Goal: Transaction & Acquisition: Purchase product/service

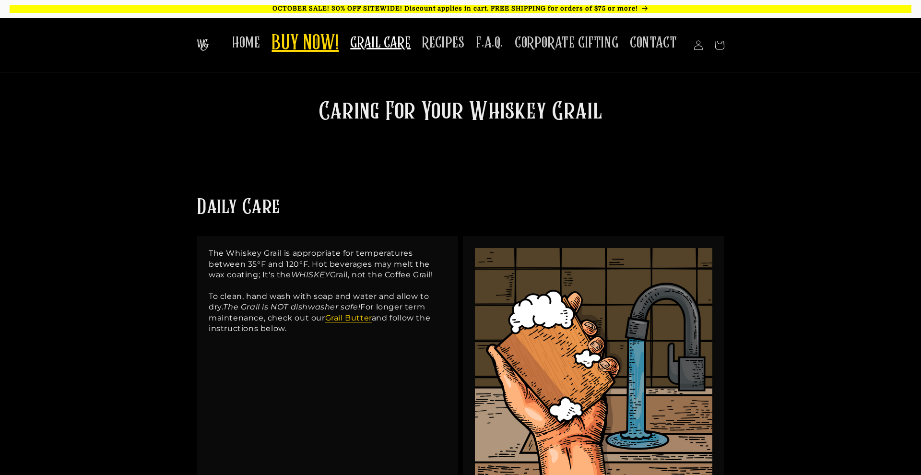
click at [299, 47] on span "BUY NOW!" at bounding box center [305, 44] width 67 height 26
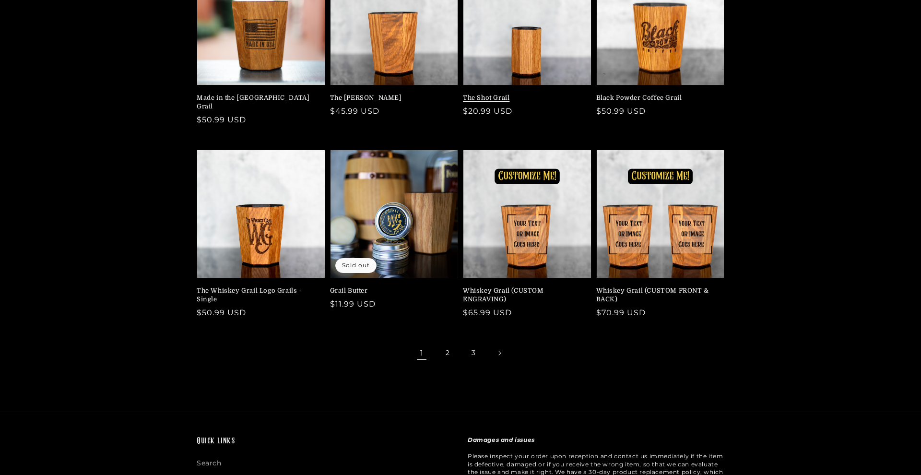
scroll to position [185, 0]
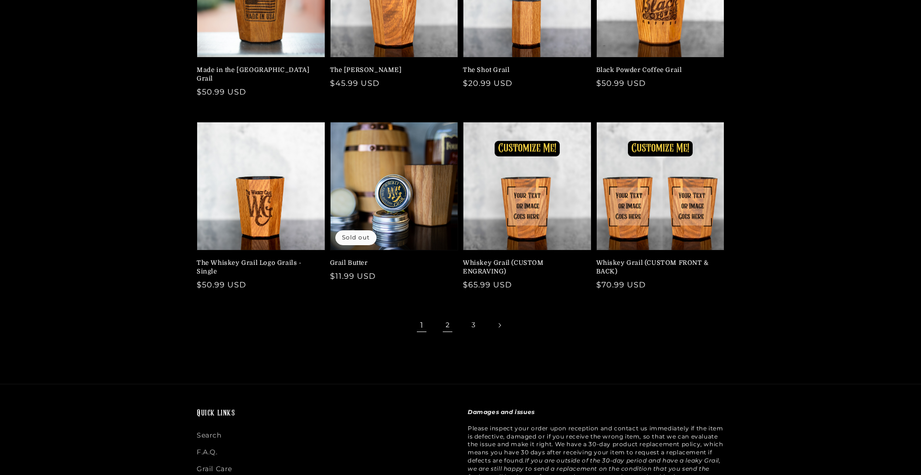
click at [448, 315] on link "2" at bounding box center [447, 325] width 21 height 21
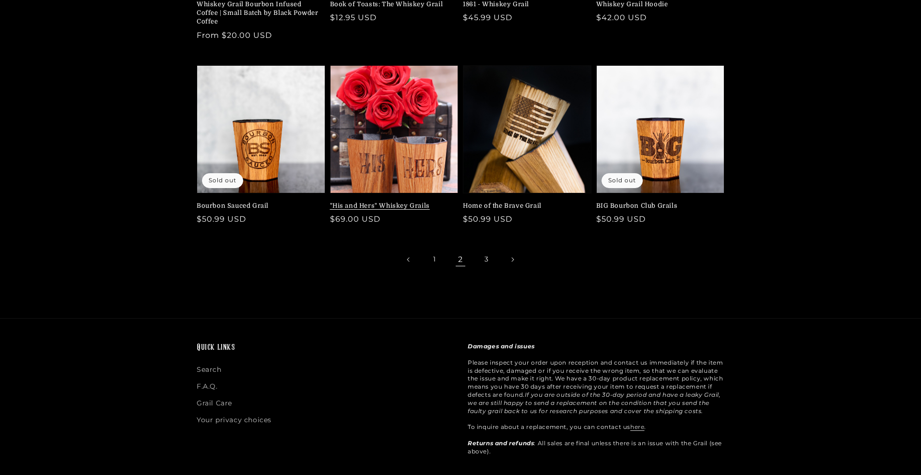
scroll to position [251, 0]
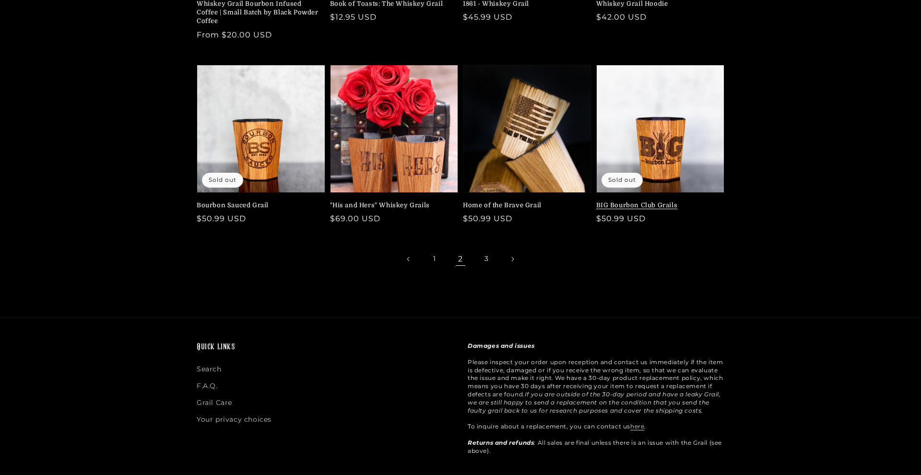
click at [652, 201] on link "BIG Bourbon Club Grails" at bounding box center [657, 205] width 123 height 9
click at [486, 259] on link "3" at bounding box center [486, 259] width 21 height 21
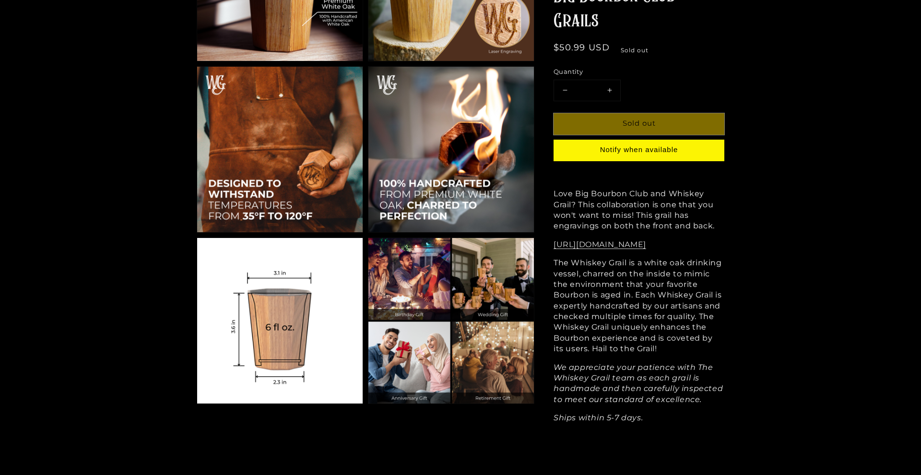
scroll to position [887, 0]
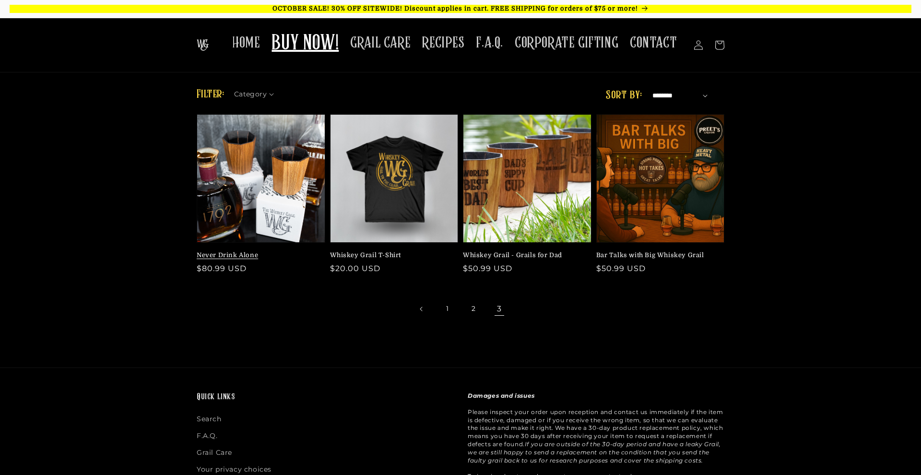
click at [228, 260] on link "Never Drink Alone" at bounding box center [258, 255] width 123 height 9
click at [448, 305] on link "1" at bounding box center [447, 308] width 21 height 21
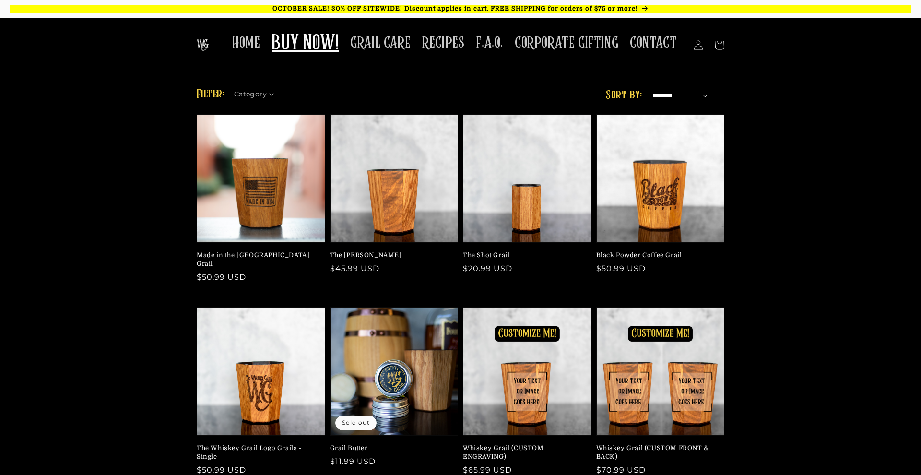
click at [387, 251] on link "The [PERSON_NAME]" at bounding box center [391, 255] width 123 height 9
click at [660, 251] on link "Black Powder Coffee Grail" at bounding box center [657, 255] width 123 height 9
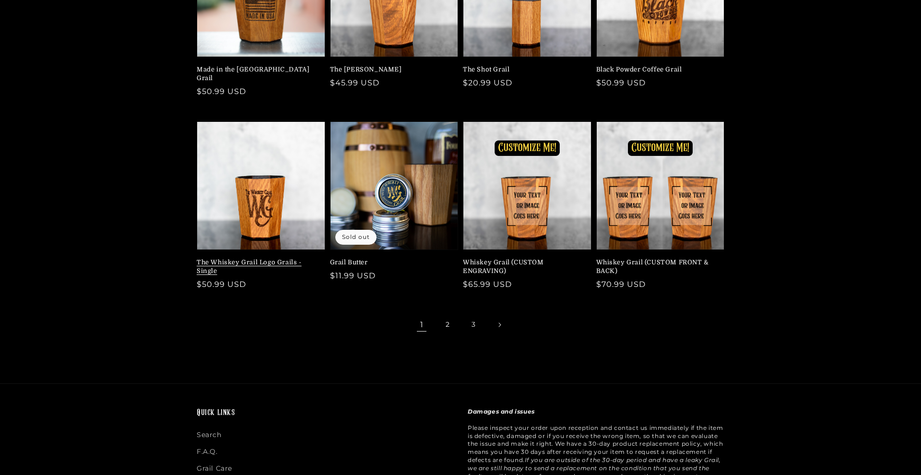
scroll to position [186, 0]
click at [494, 267] on link "Whiskey Grail (CUSTOM ENGRAVING)" at bounding box center [524, 266] width 123 height 17
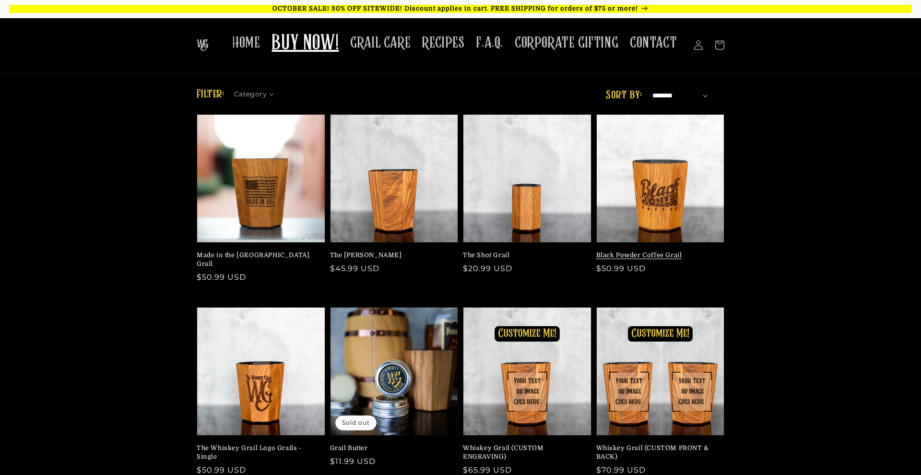
scroll to position [0, 0]
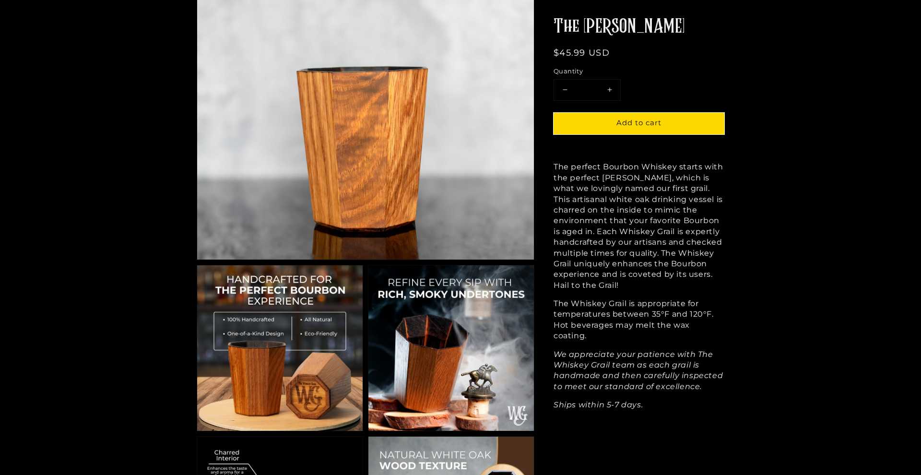
scroll to position [190, 0]
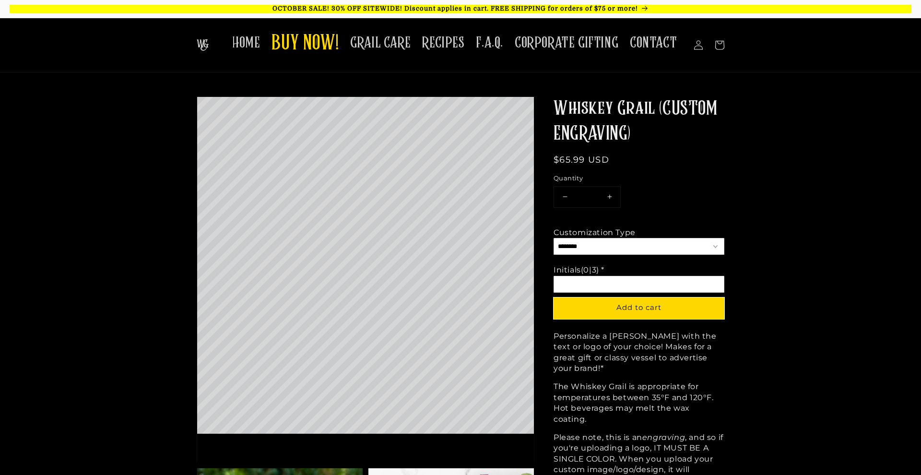
scroll to position [0, 0]
